Goal: Information Seeking & Learning: Learn about a topic

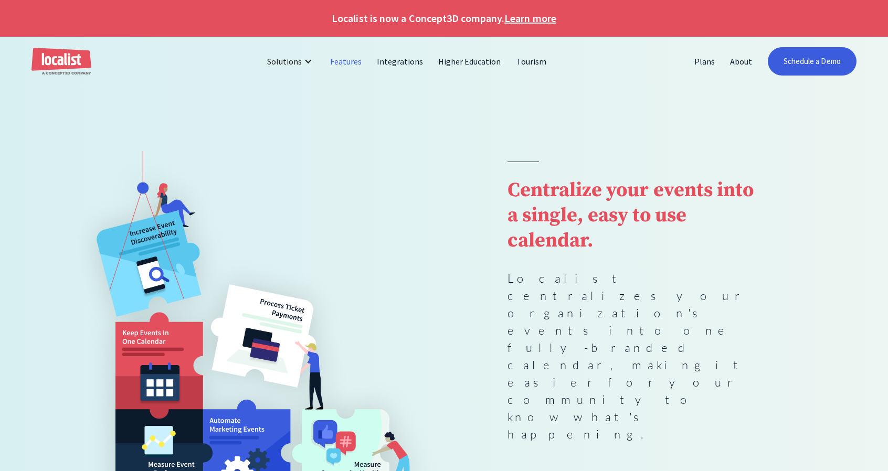
click at [343, 60] on link "Features" at bounding box center [346, 61] width 47 height 25
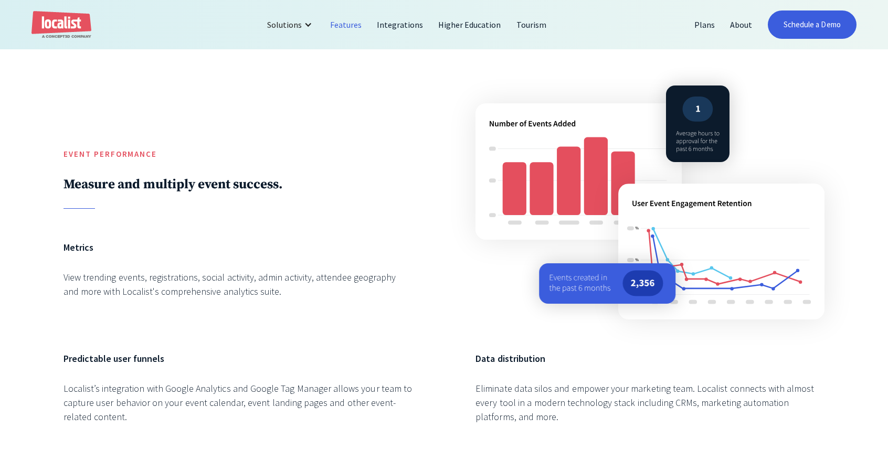
scroll to position [1671, 0]
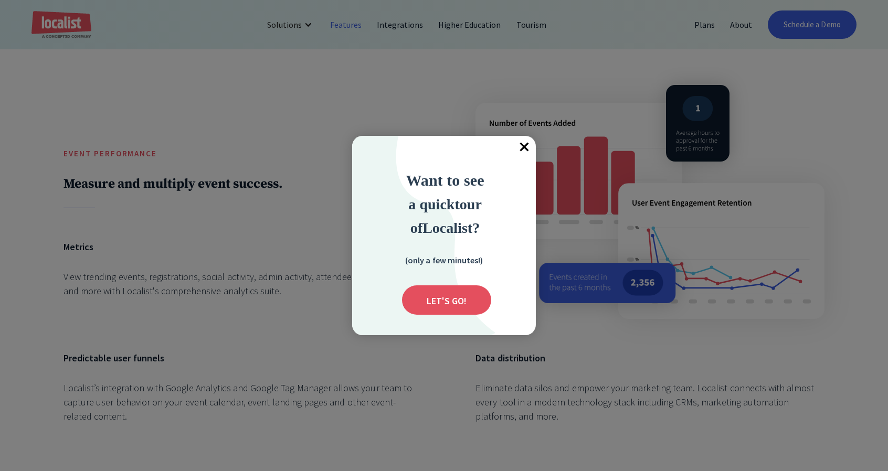
click at [518, 153] on span "×" at bounding box center [523, 147] width 23 height 23
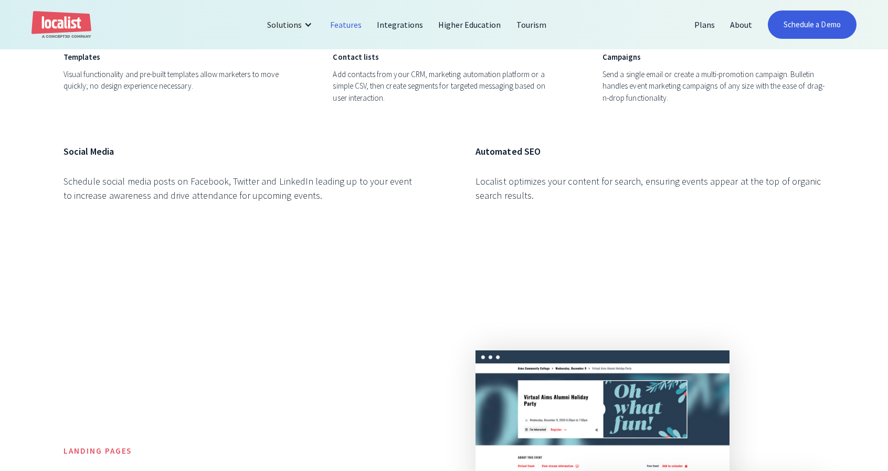
scroll to position [3554, 0]
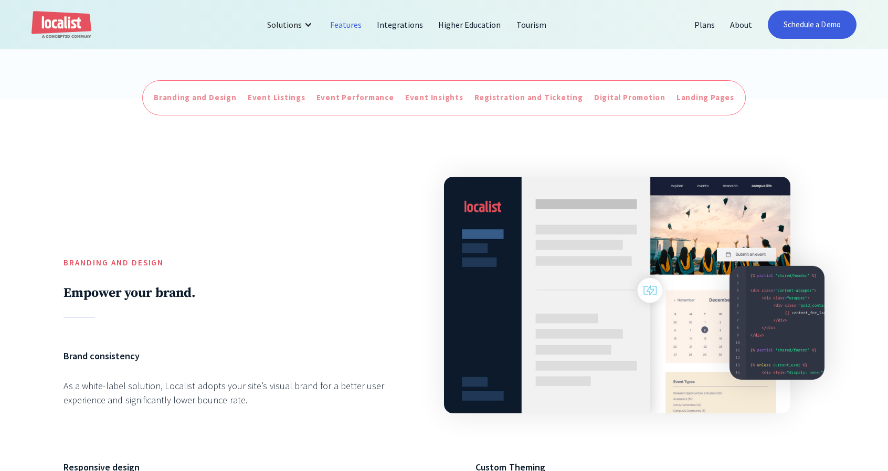
scroll to position [0, 0]
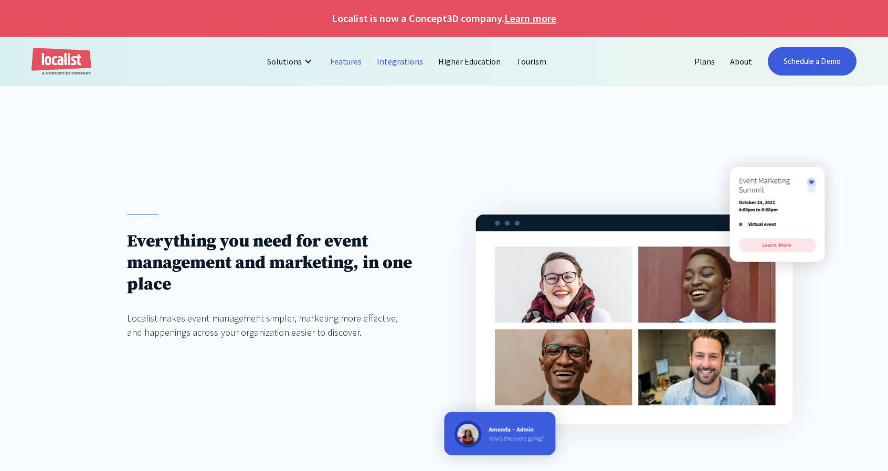
click at [397, 65] on link "Integrations" at bounding box center [399, 61] width 61 height 25
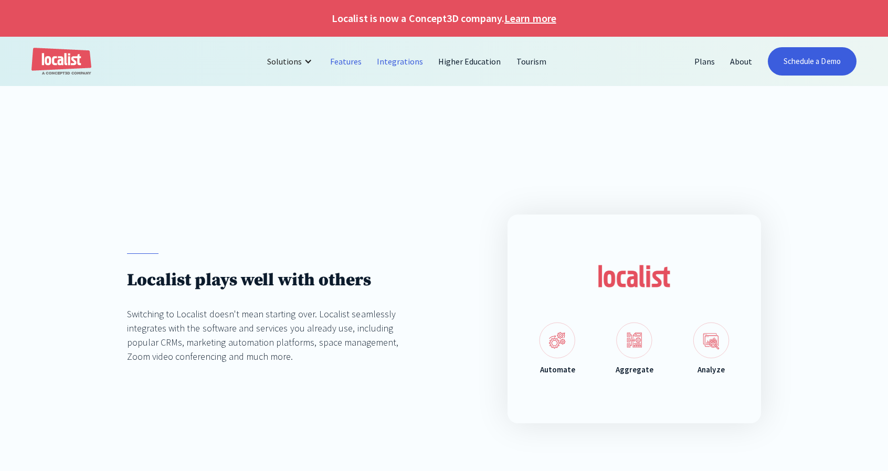
click at [352, 56] on link "Features" at bounding box center [346, 61] width 47 height 25
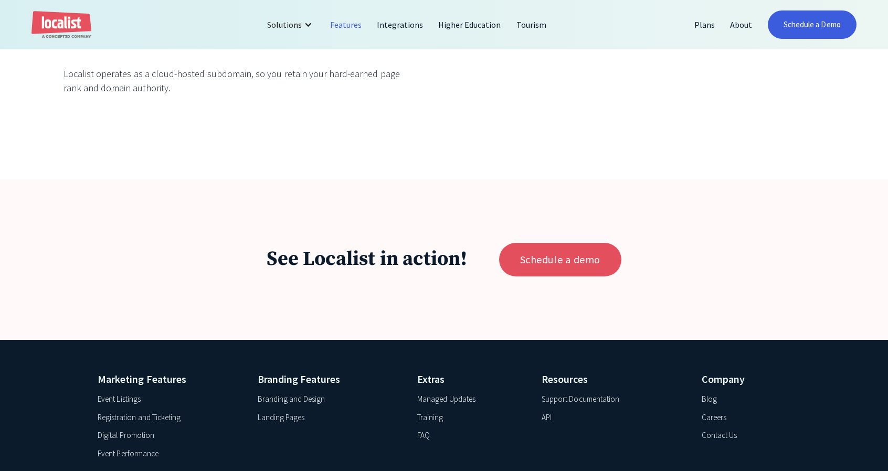
scroll to position [4476, 0]
